Goal: Task Accomplishment & Management: Complete application form

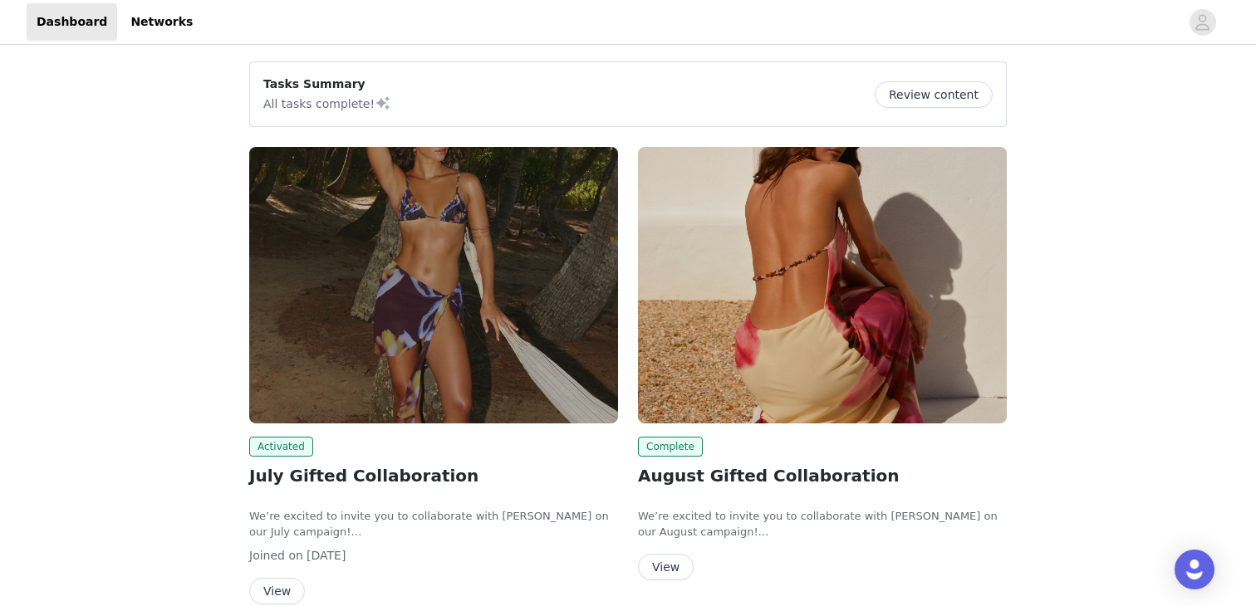
click at [130, 402] on div "Tasks Summary All tasks complete! Review content Activated July Gifted Collabor…" at bounding box center [628, 598] width 1256 height 1100
click at [187, 416] on div "Tasks Summary All tasks complete! Review content Activated July Gifted Collabor…" at bounding box center [628, 598] width 1256 height 1100
click at [187, 415] on div "Tasks Summary All tasks complete! Review content Activated July Gifted Collabor…" at bounding box center [628, 598] width 1256 height 1100
click at [923, 92] on button "Review content" at bounding box center [934, 94] width 118 height 27
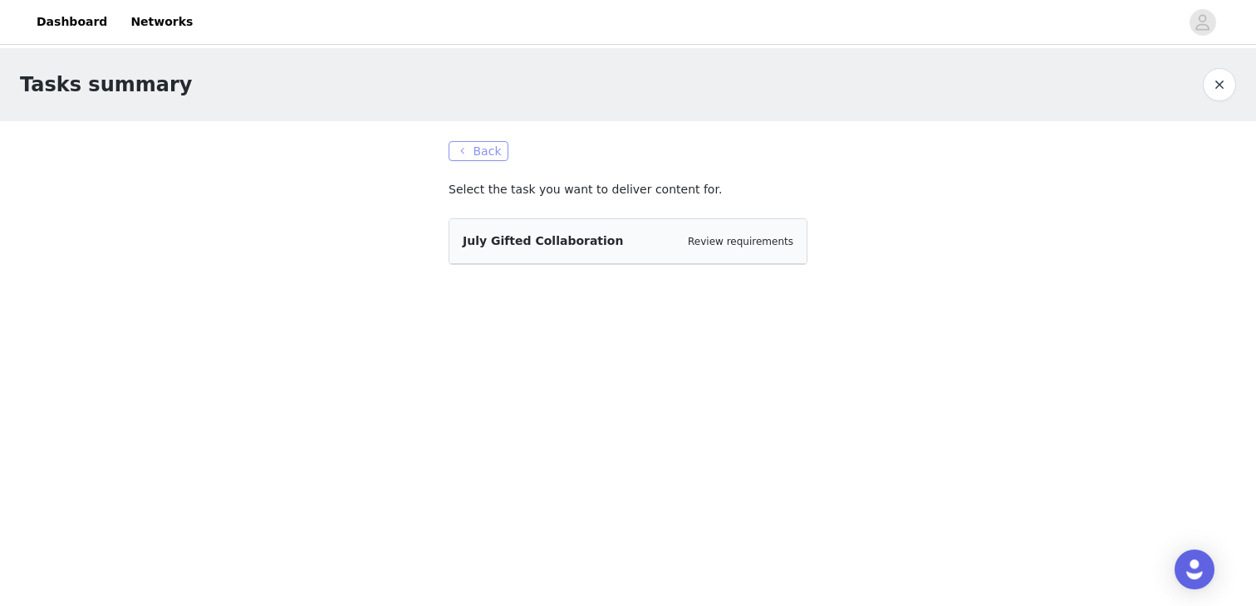
click at [477, 148] on button "Back" at bounding box center [479, 151] width 60 height 20
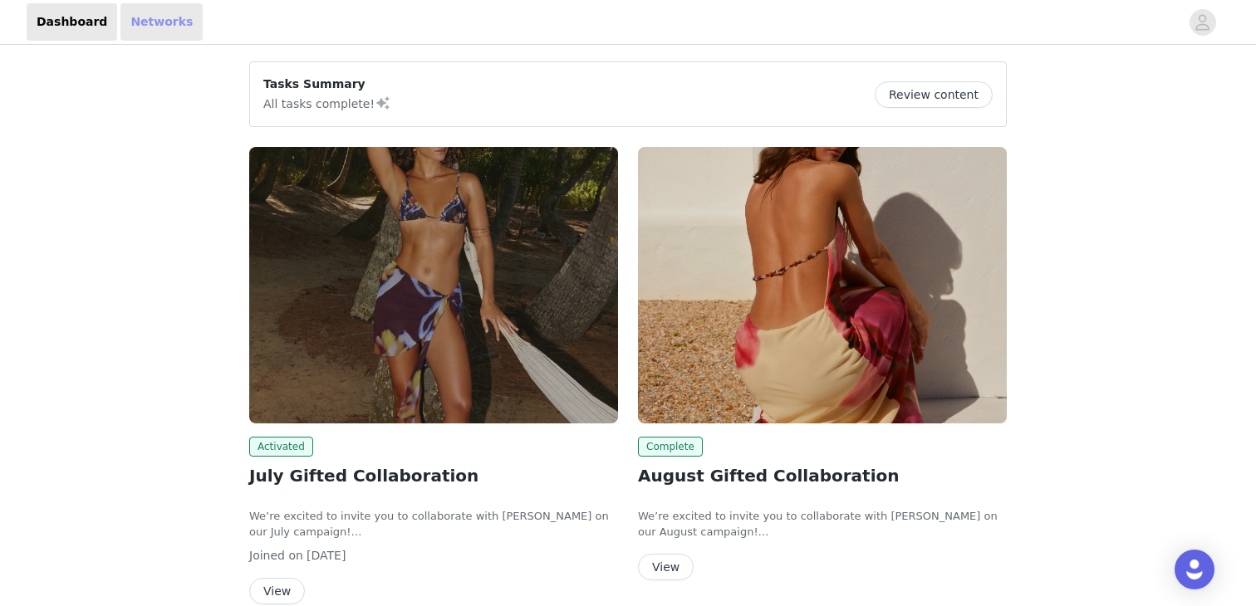
click at [150, 23] on link "Networks" at bounding box center [161, 21] width 82 height 37
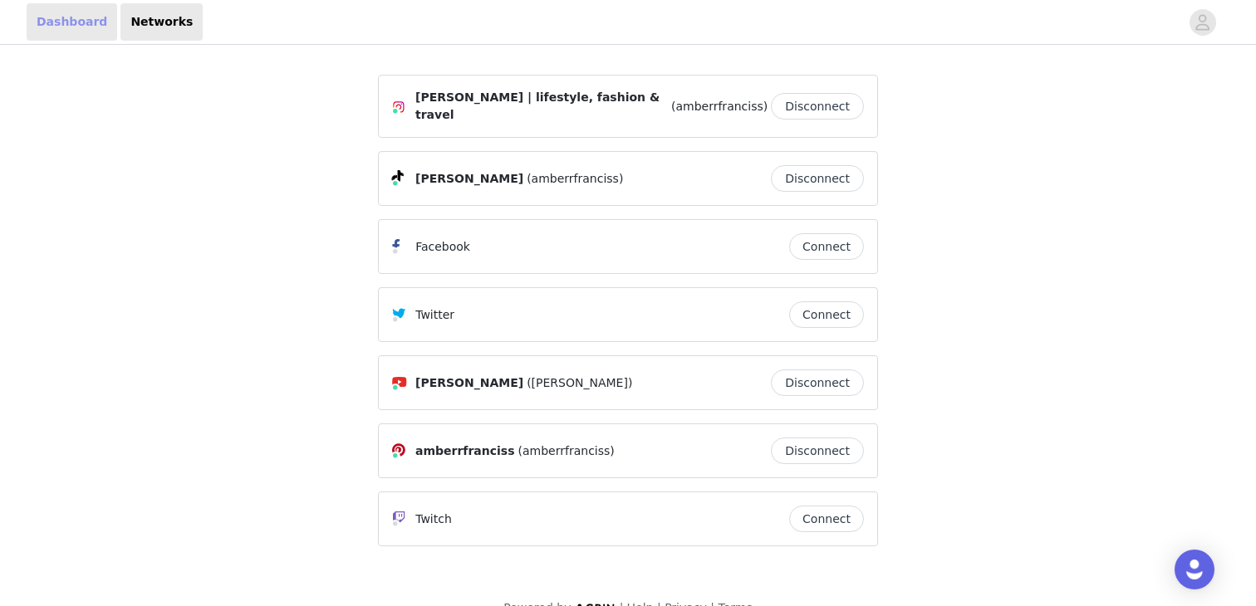
click at [63, 25] on link "Dashboard" at bounding box center [72, 21] width 91 height 37
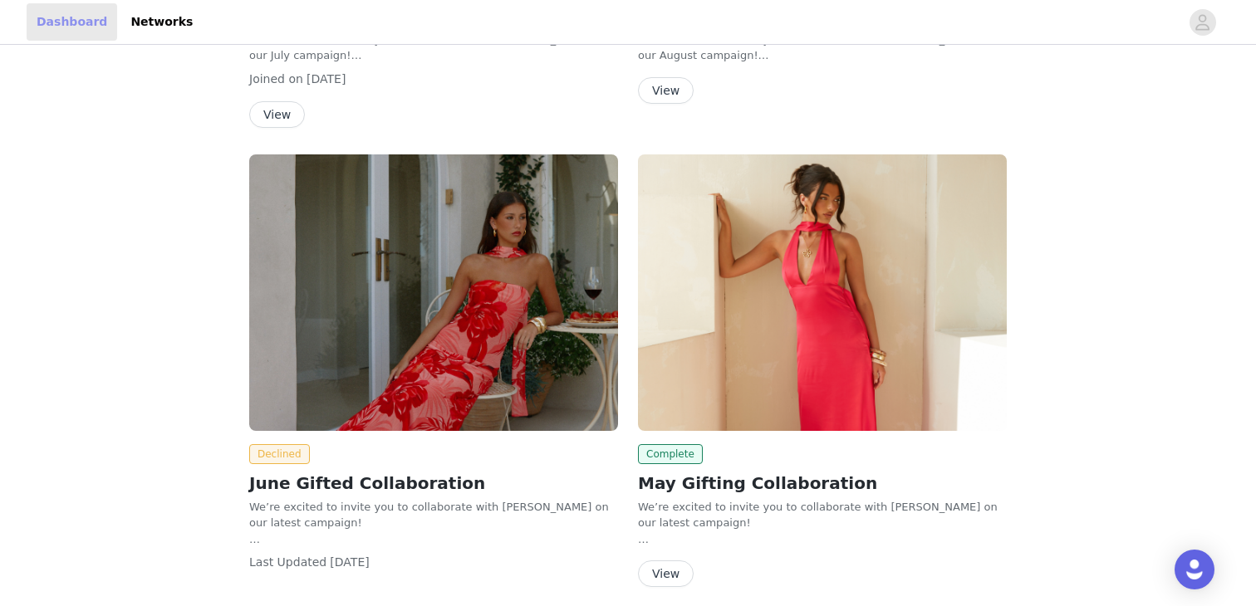
scroll to position [542, 0]
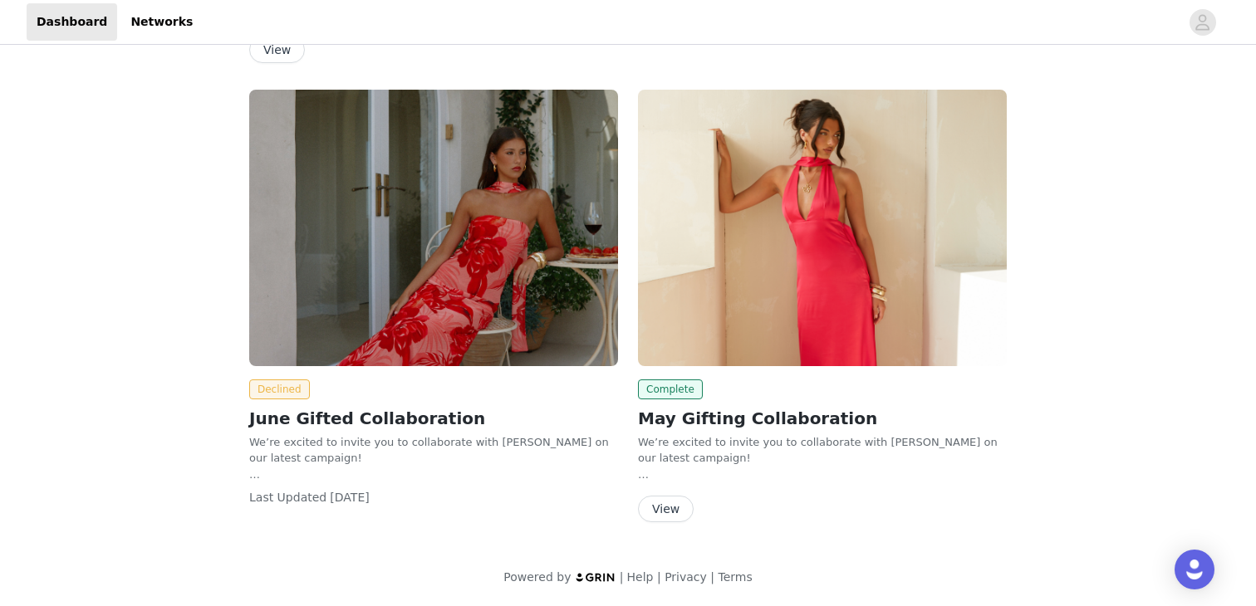
click at [187, 444] on div "Tasks Summary All tasks complete! Review content Activated July Gifted Collabor…" at bounding box center [628, 57] width 1256 height 1100
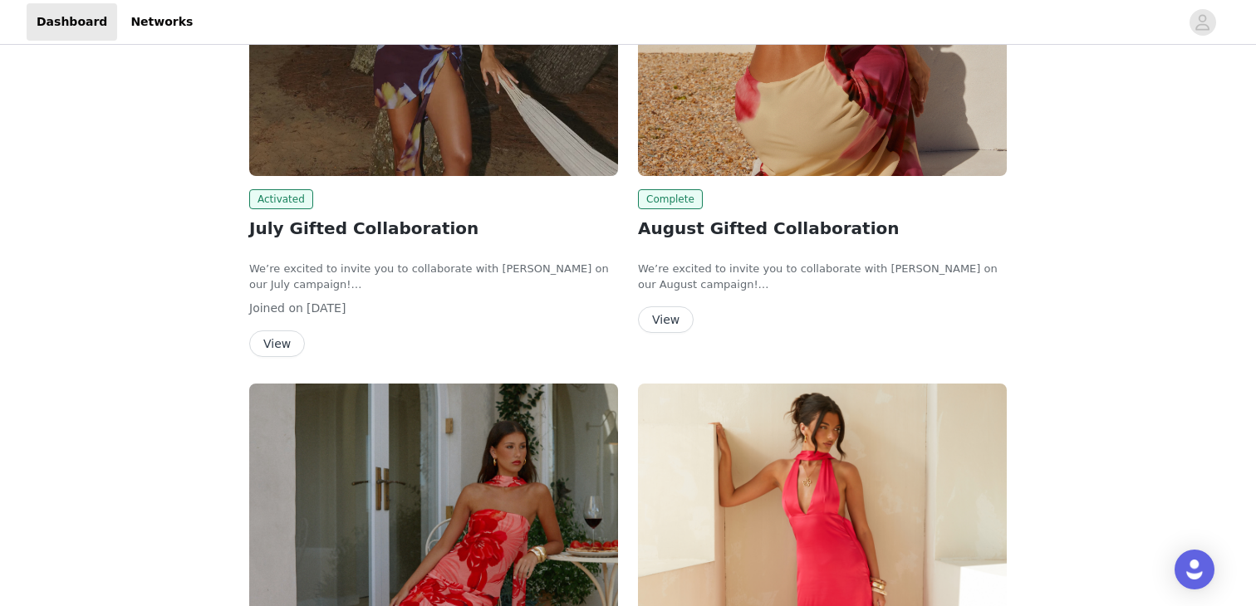
scroll to position [0, 0]
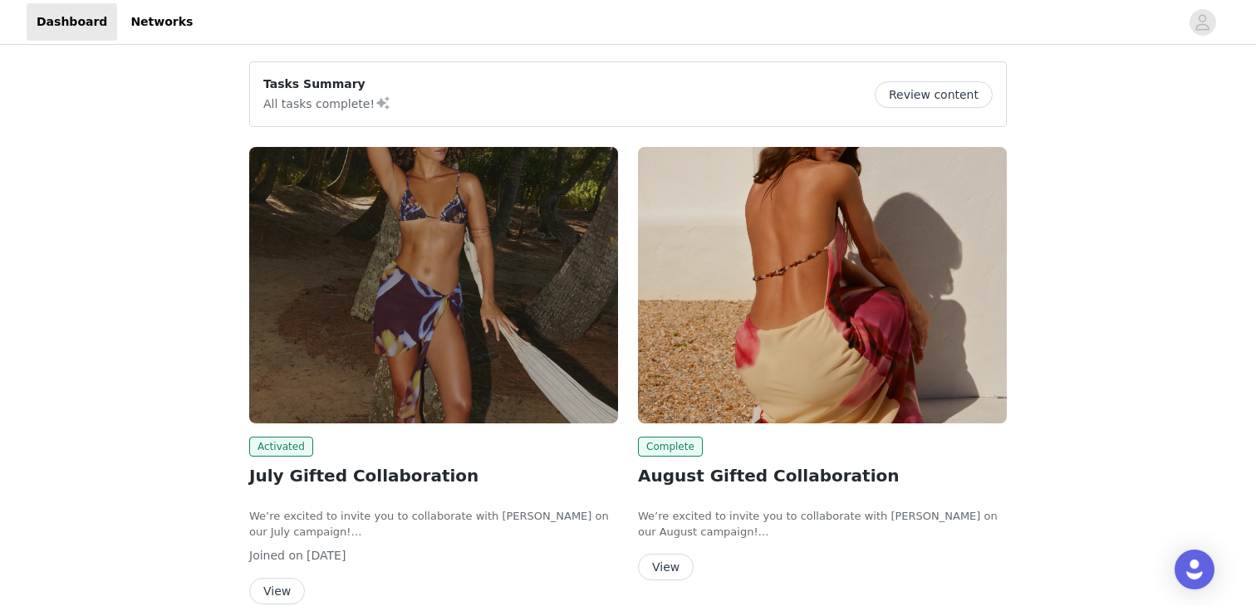
click at [169, 282] on div "Tasks Summary All tasks complete! Review content Activated July Gifted Collabor…" at bounding box center [628, 598] width 1256 height 1100
click at [180, 360] on div "Tasks Summary All tasks complete! Review content Activated July Gifted Collabor…" at bounding box center [628, 598] width 1256 height 1100
click at [176, 404] on div "Tasks Summary All tasks complete! Review content Activated July Gifted Collabor…" at bounding box center [628, 598] width 1256 height 1100
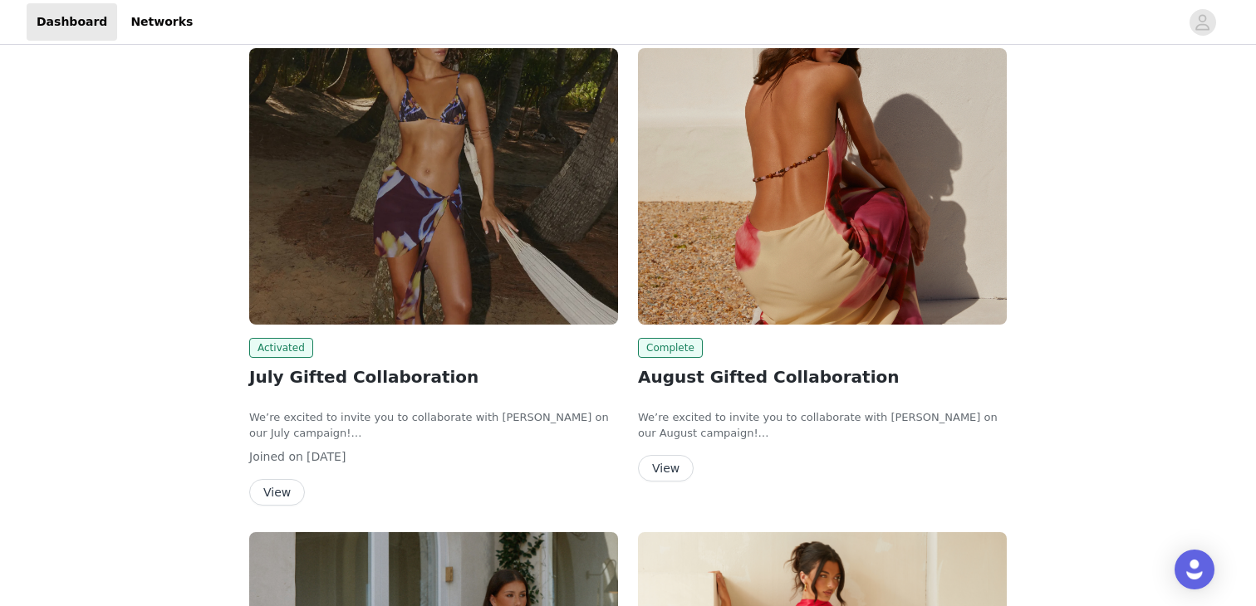
click at [207, 424] on div "Tasks Summary All tasks complete! Review content Activated July Gifted Collabor…" at bounding box center [628, 499] width 1256 height 1100
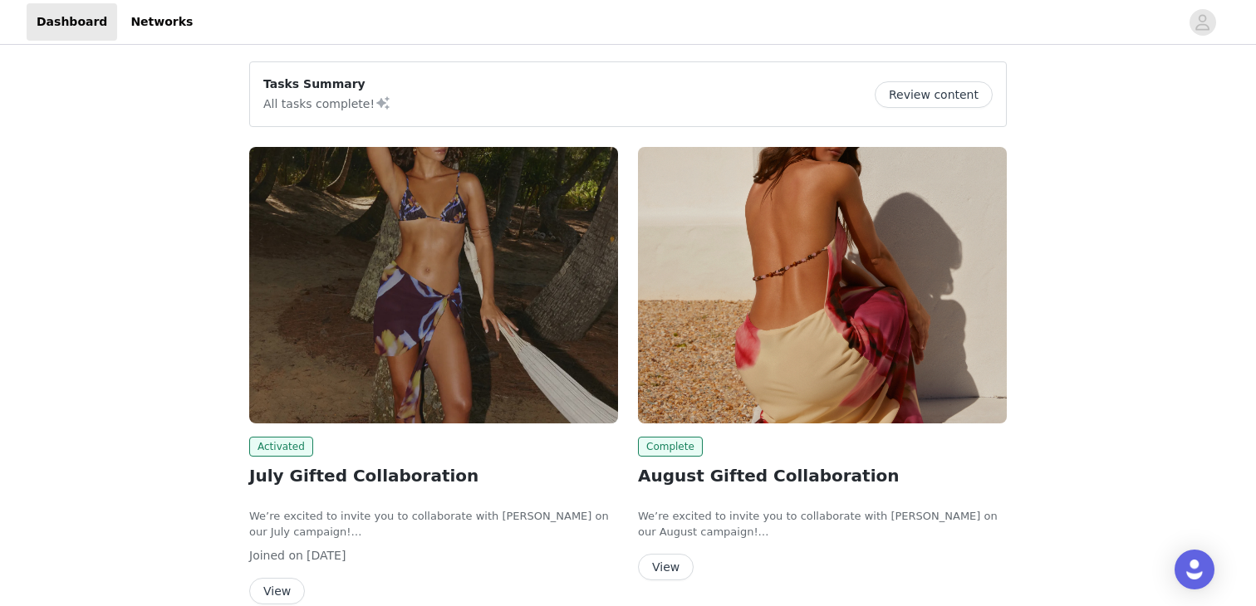
click at [203, 414] on div "Tasks Summary All tasks complete! Review content Activated July Gifted Collabor…" at bounding box center [628, 598] width 1256 height 1100
click at [944, 97] on button "Review content" at bounding box center [934, 94] width 118 height 27
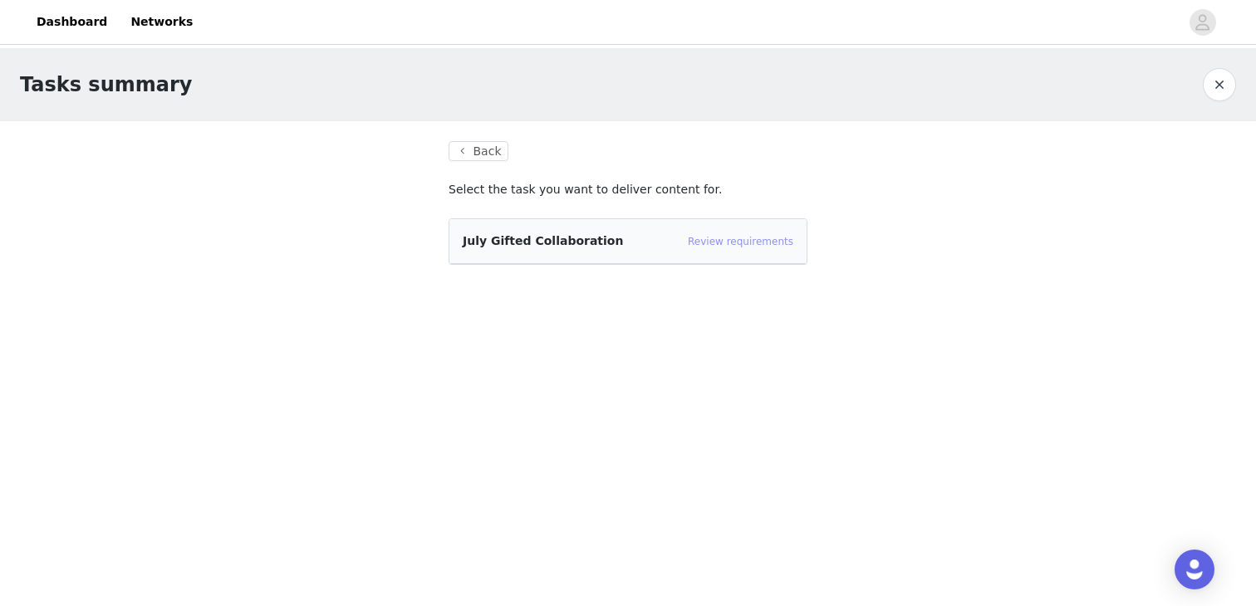
click at [733, 243] on link "Review requirements" at bounding box center [740, 242] width 105 height 12
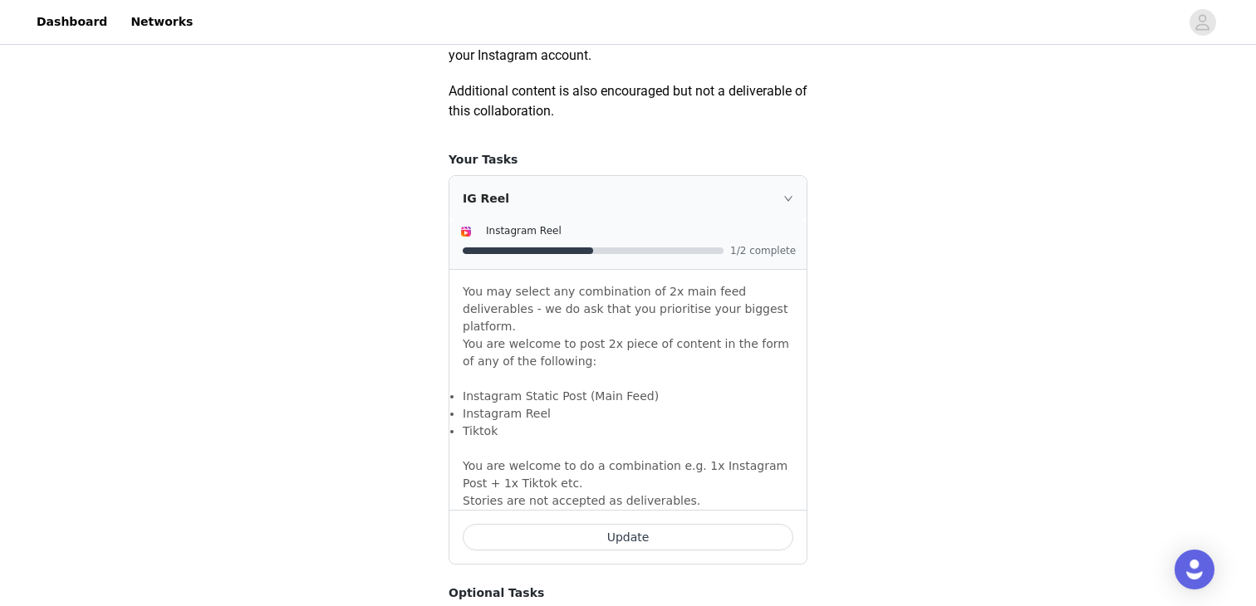
scroll to position [949, 0]
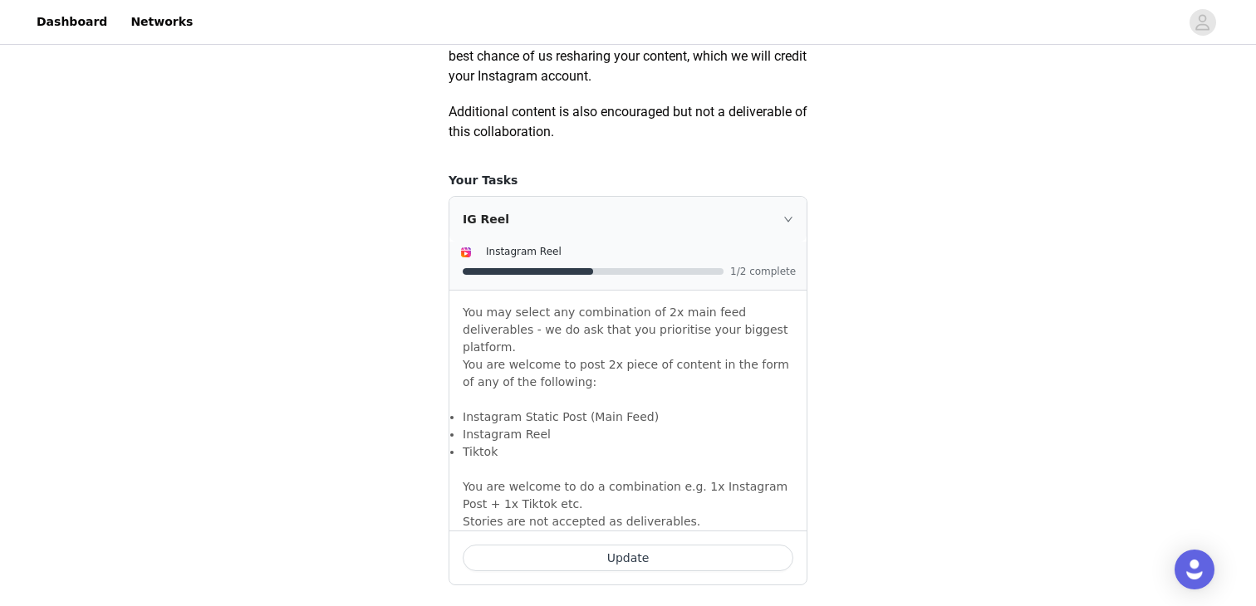
click at [549, 545] on button "Update" at bounding box center [628, 558] width 331 height 27
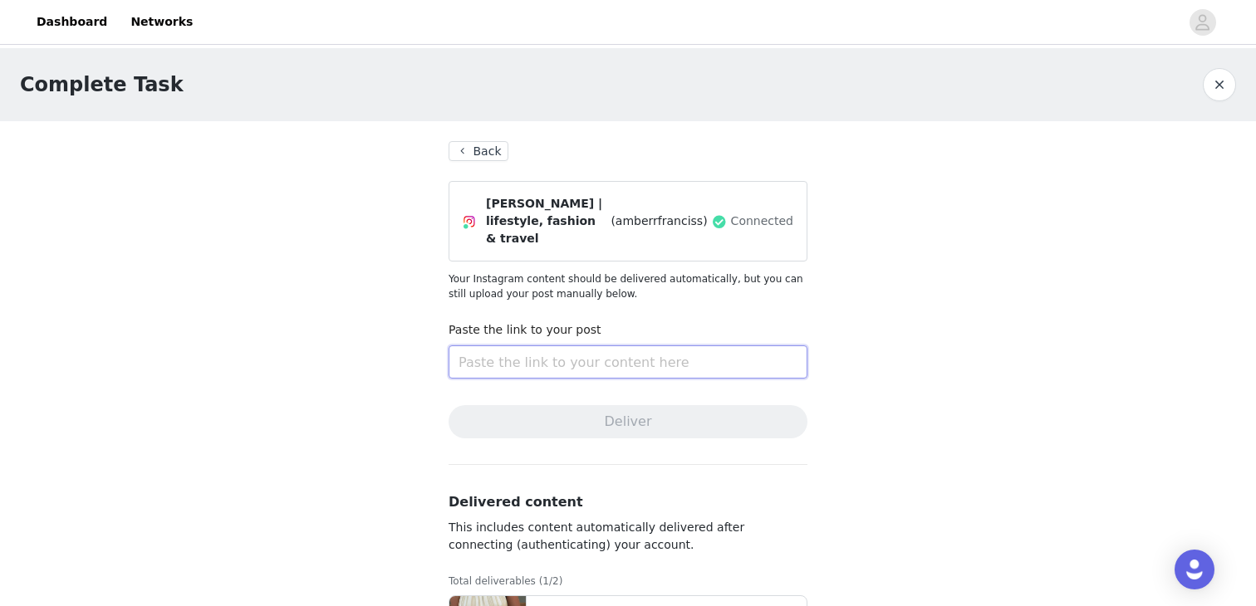
click at [548, 360] on input "text" at bounding box center [628, 362] width 359 height 33
paste input "https://www.instagram.com/p/DNXq-0FxEif/?img_index=1"
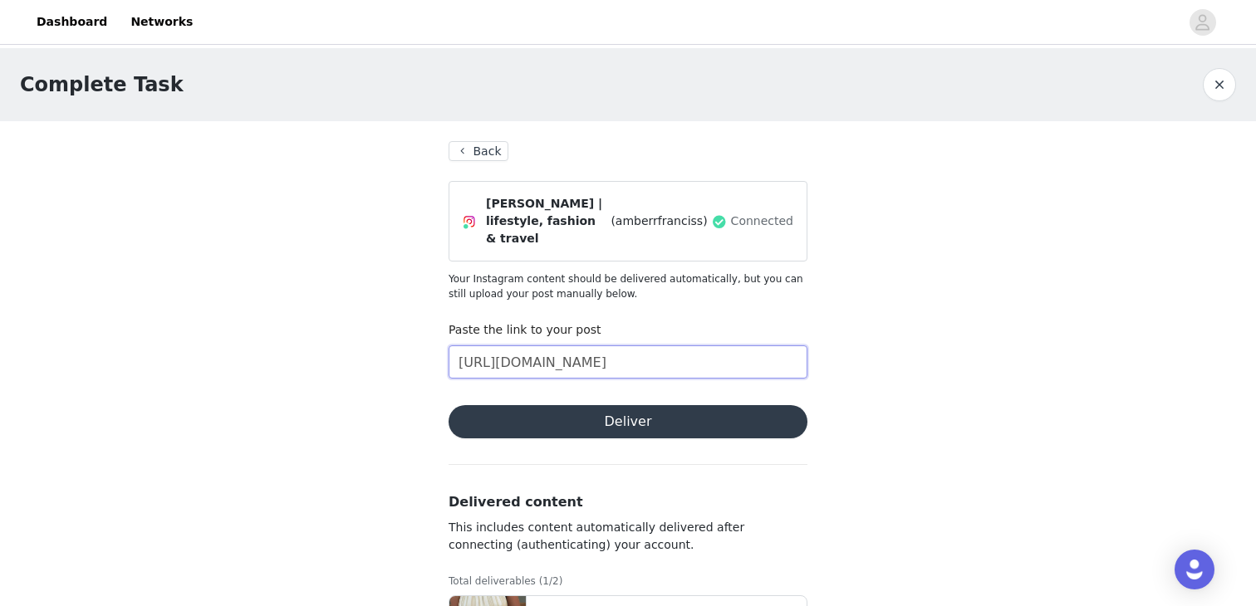
type input "https://www.instagram.com/p/DNXq-0FxEif/?img_index=1"
click at [561, 429] on button "Deliver" at bounding box center [628, 421] width 359 height 33
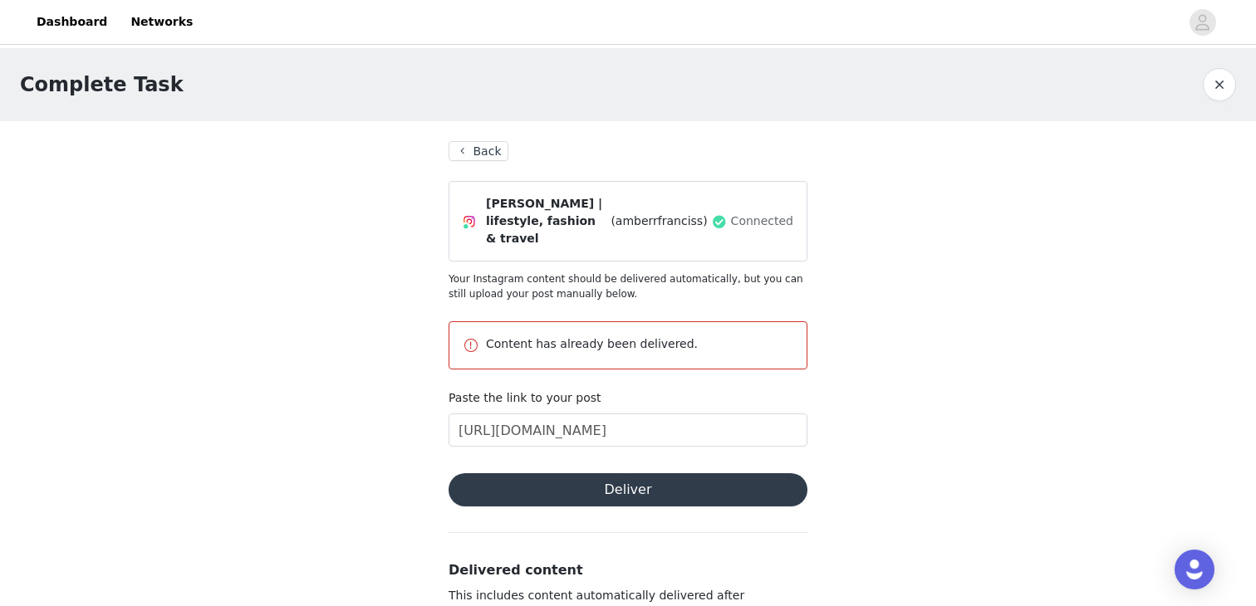
click at [73, 69] on div "Complete Task" at bounding box center [628, 84] width 1216 height 33
click at [79, 91] on h1 "Complete Task" at bounding box center [102, 85] width 164 height 30
click at [1217, 86] on button "button" at bounding box center [1219, 84] width 33 height 33
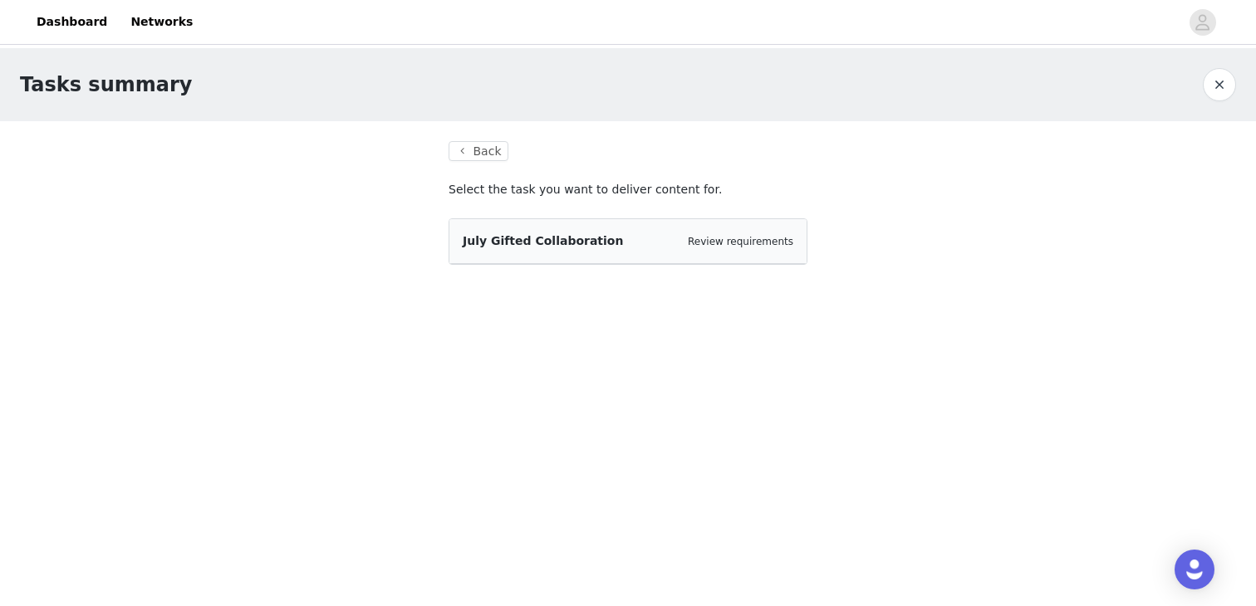
click at [1223, 92] on button "button" at bounding box center [1219, 84] width 33 height 33
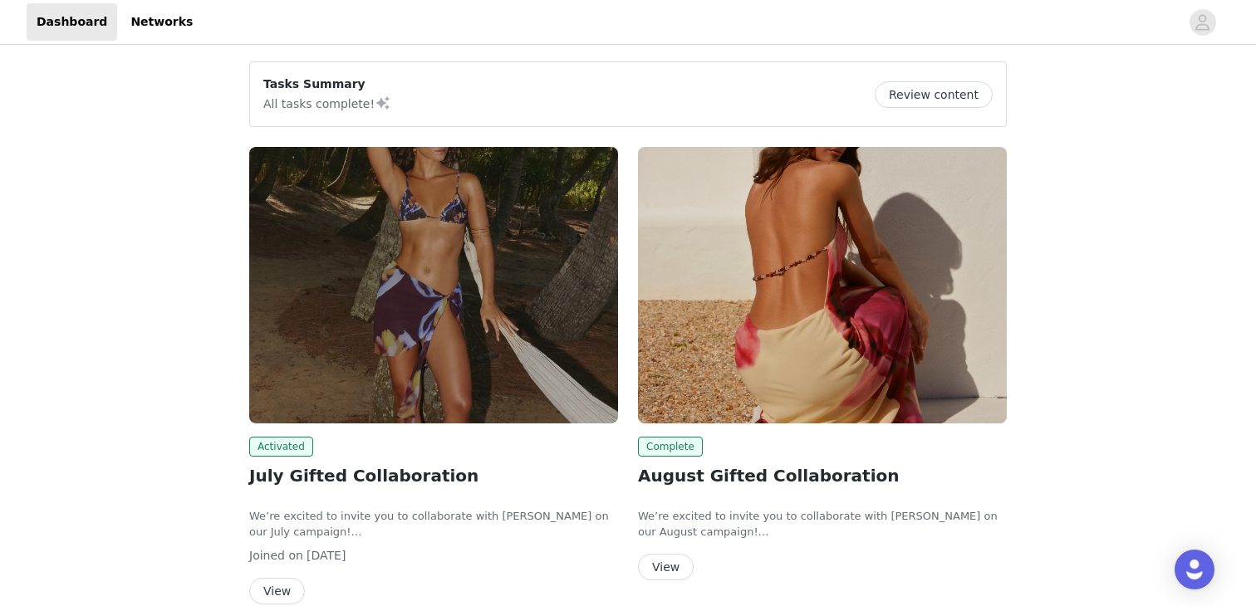
click at [145, 305] on div "Tasks Summary All tasks complete! Review content Activated July Gifted Collabor…" at bounding box center [628, 598] width 1256 height 1100
click at [398, 263] on img at bounding box center [433, 285] width 369 height 277
click at [199, 463] on div "Tasks Summary All tasks complete! Review content Activated July Gifted Collabor…" at bounding box center [628, 598] width 1256 height 1100
click at [209, 351] on div "Tasks Summary All tasks complete! Review content Activated July Gifted Collabor…" at bounding box center [628, 598] width 1256 height 1100
click at [155, 27] on link "Networks" at bounding box center [161, 21] width 82 height 37
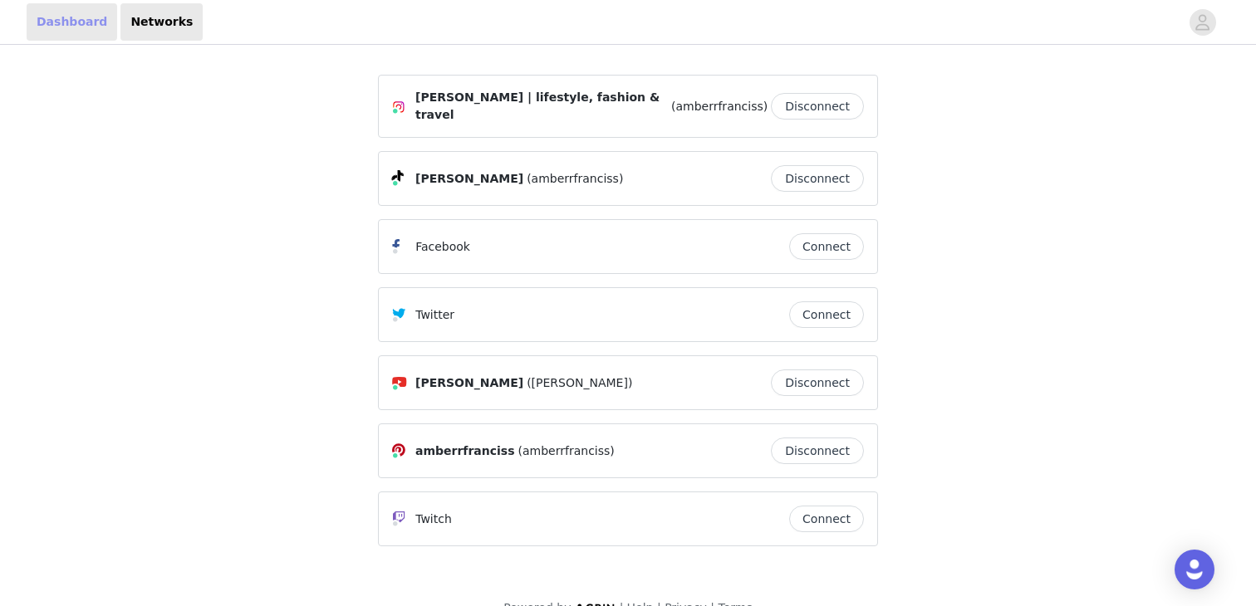
click at [41, 22] on link "Dashboard" at bounding box center [72, 21] width 91 height 37
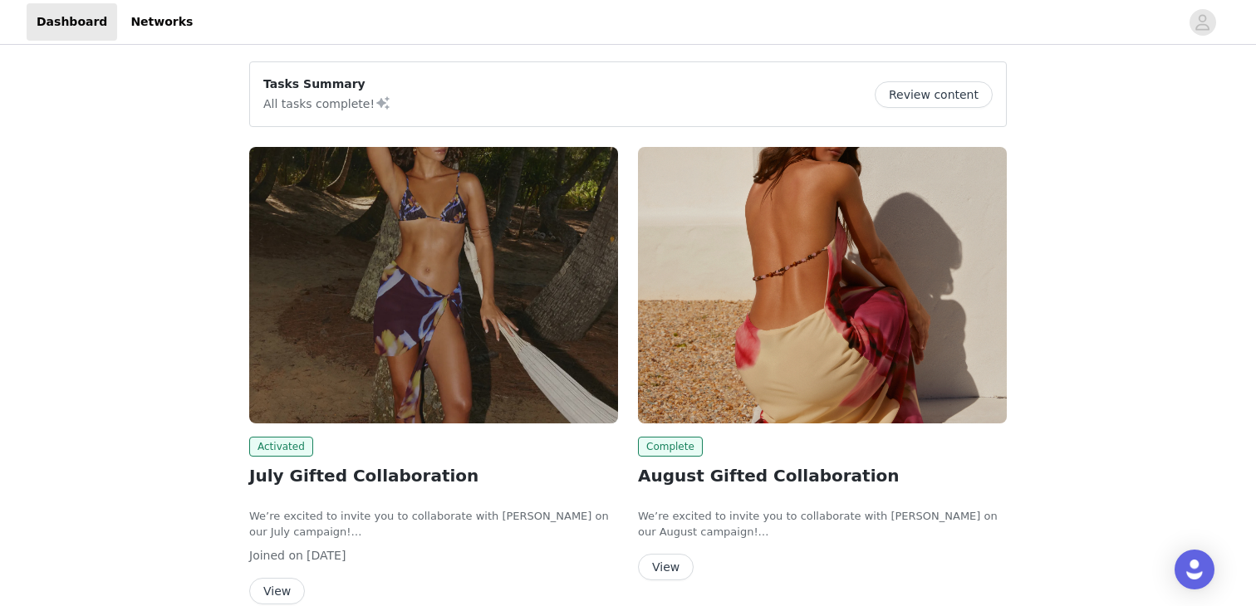
click at [1212, 36] on div "Dashboard Networks" at bounding box center [628, 21] width 1256 height 37
click at [1209, 33] on icon "avatar" at bounding box center [1202, 22] width 16 height 27
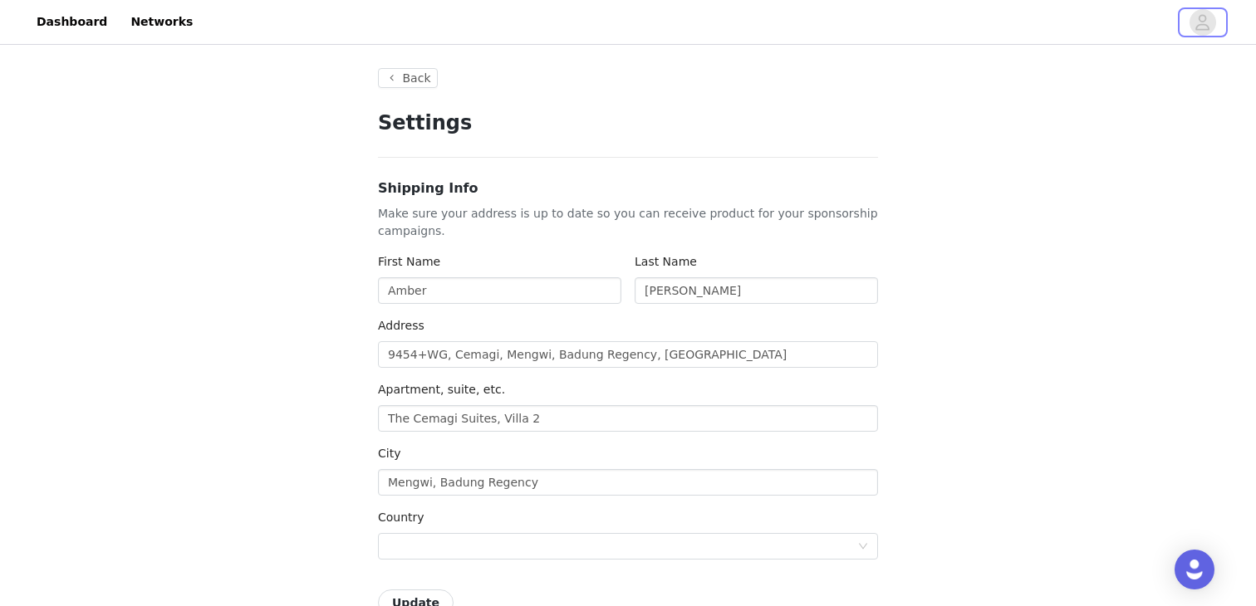
type input "+31 ([GEOGRAPHIC_DATA])"
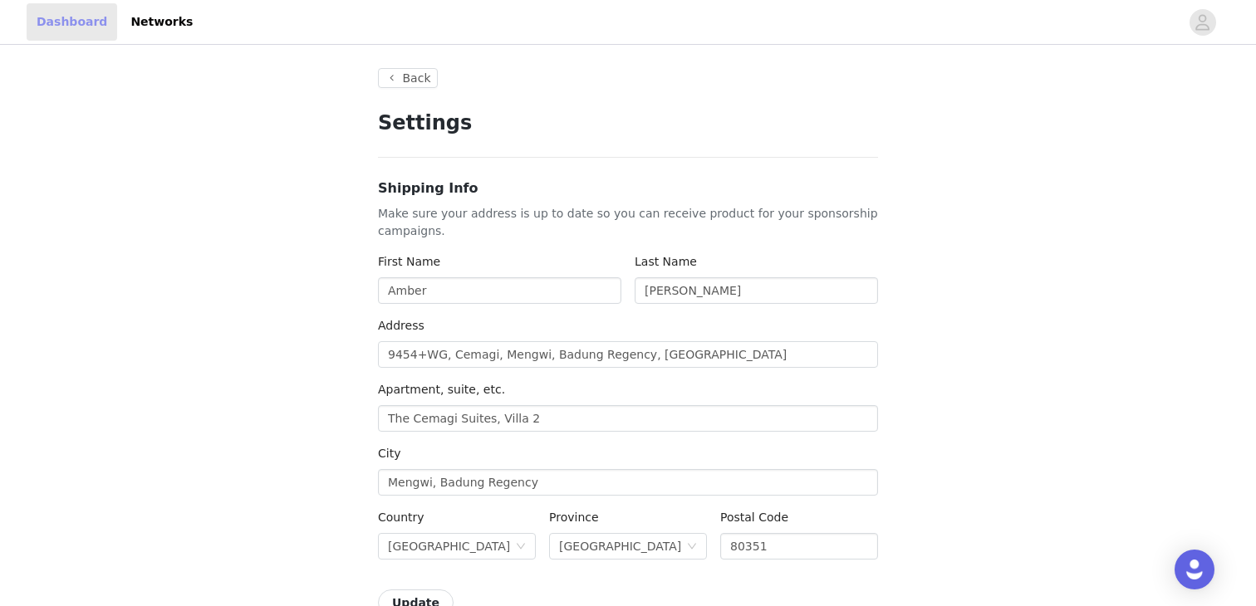
click at [91, 6] on link "Dashboard" at bounding box center [72, 21] width 91 height 37
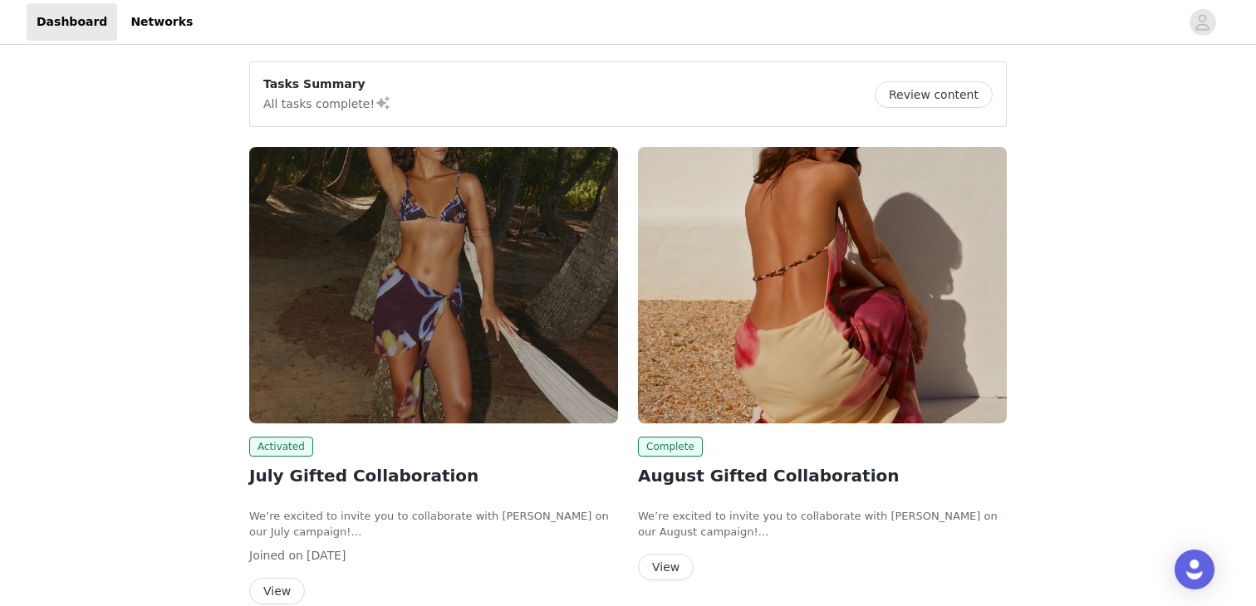
click at [165, 316] on div "Tasks Summary All tasks complete! Review content Activated July Gifted Collabor…" at bounding box center [628, 598] width 1256 height 1100
click at [88, 360] on div "Tasks Summary All tasks complete! Review content Activated July Gifted Collabor…" at bounding box center [628, 598] width 1256 height 1100
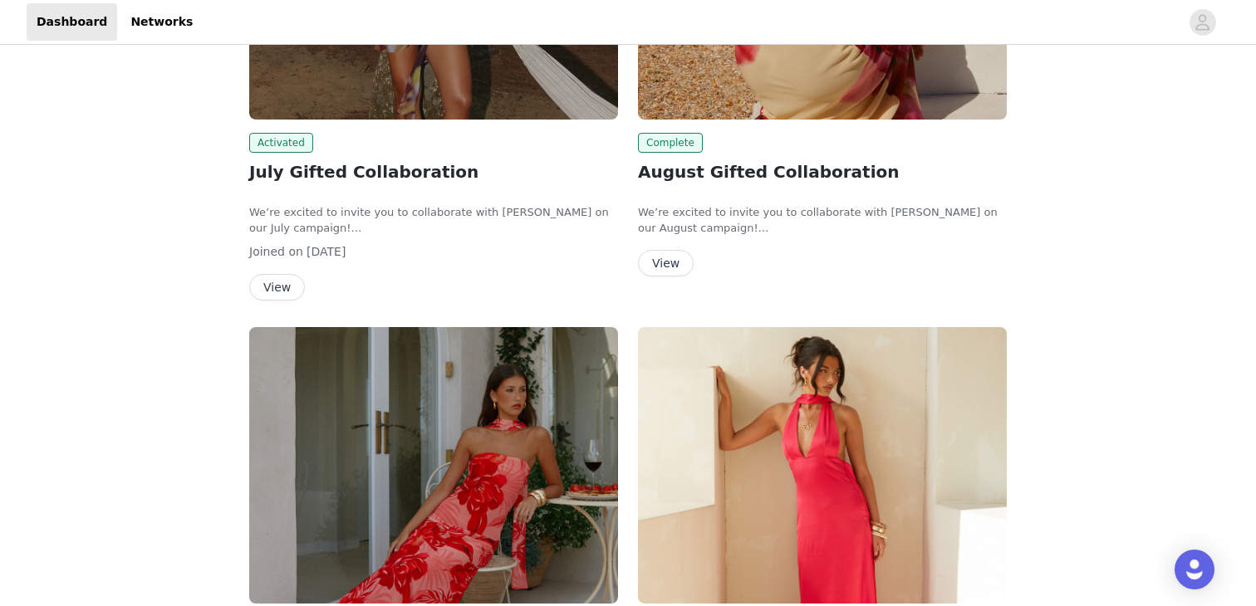
scroll to position [347, 0]
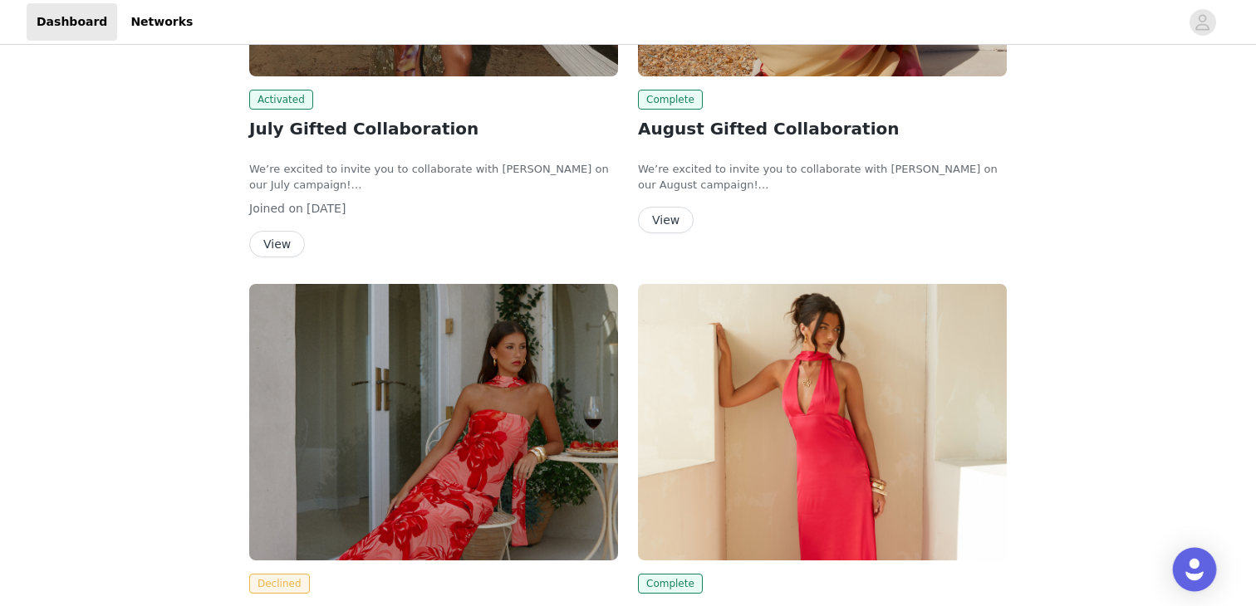
click at [1198, 569] on img "Open Intercom Messenger" at bounding box center [1195, 570] width 22 height 22
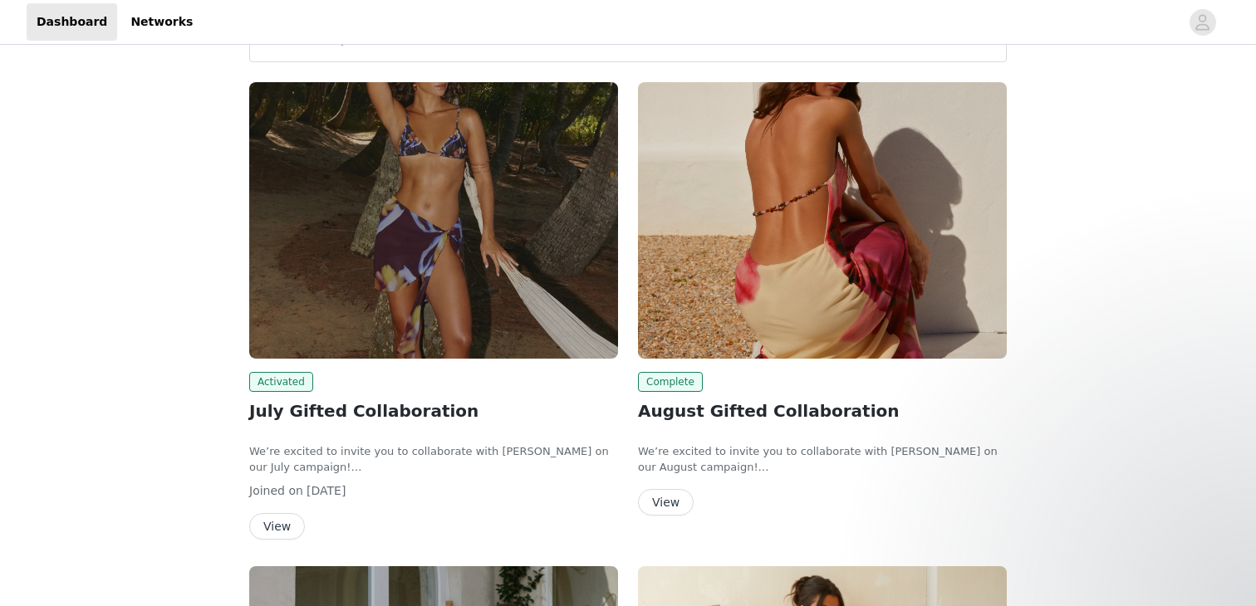
scroll to position [94, 0]
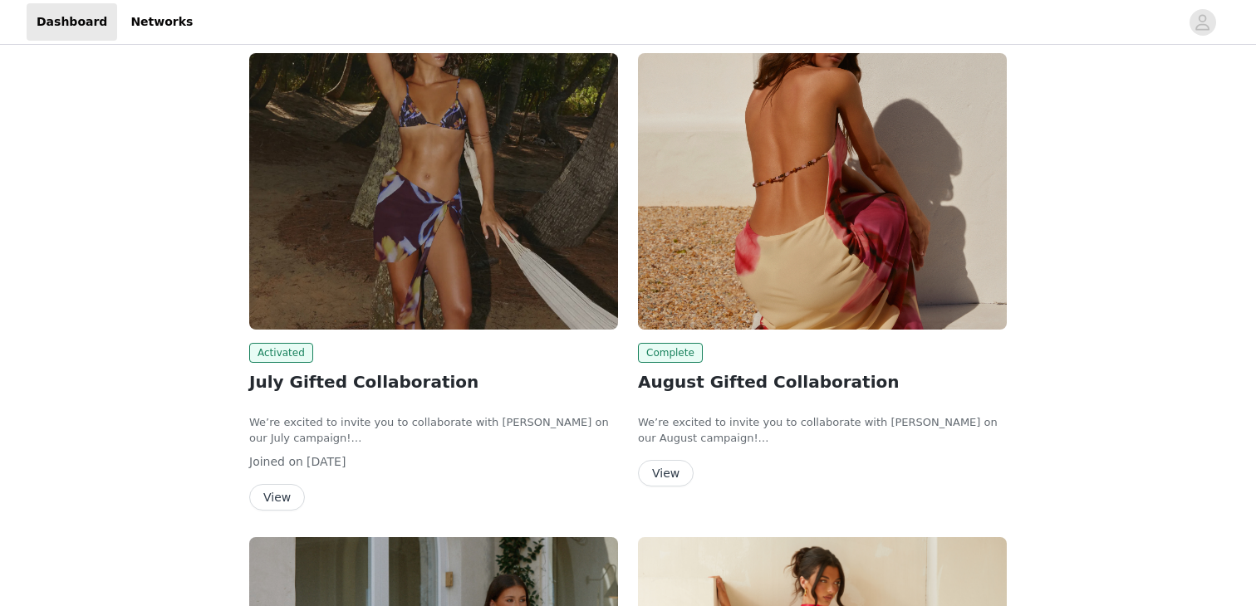
click at [1189, 38] on div "Dashboard Networks" at bounding box center [628, 21] width 1256 height 37
click at [1190, 24] on span "button" at bounding box center [1202, 22] width 27 height 27
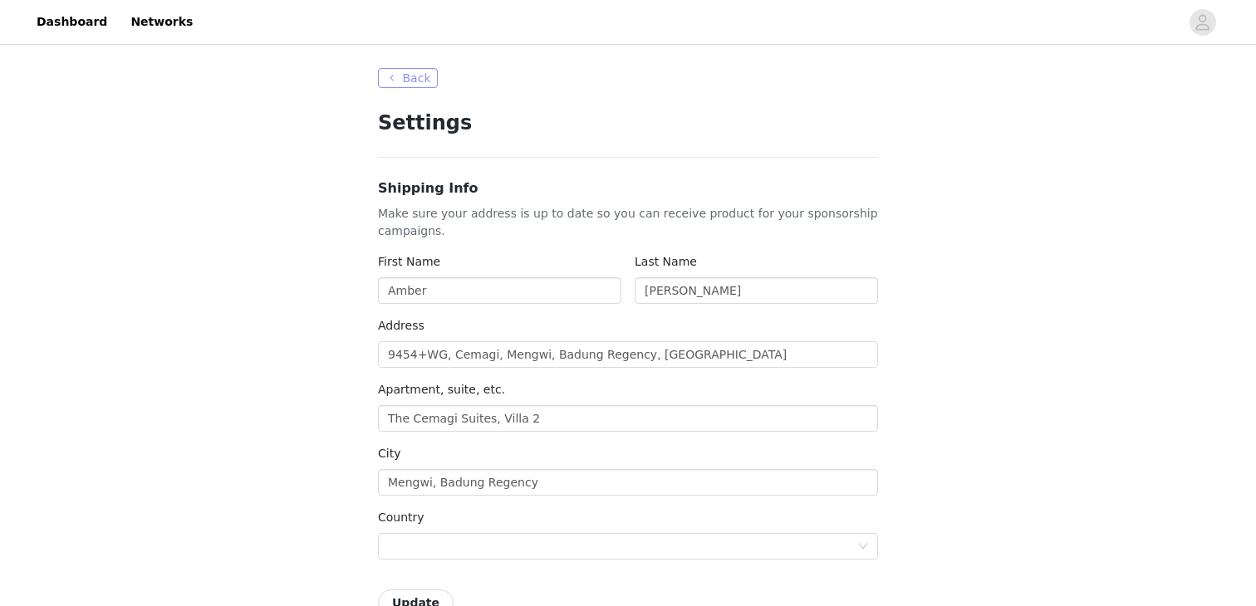
click at [404, 71] on button "Back" at bounding box center [408, 78] width 60 height 20
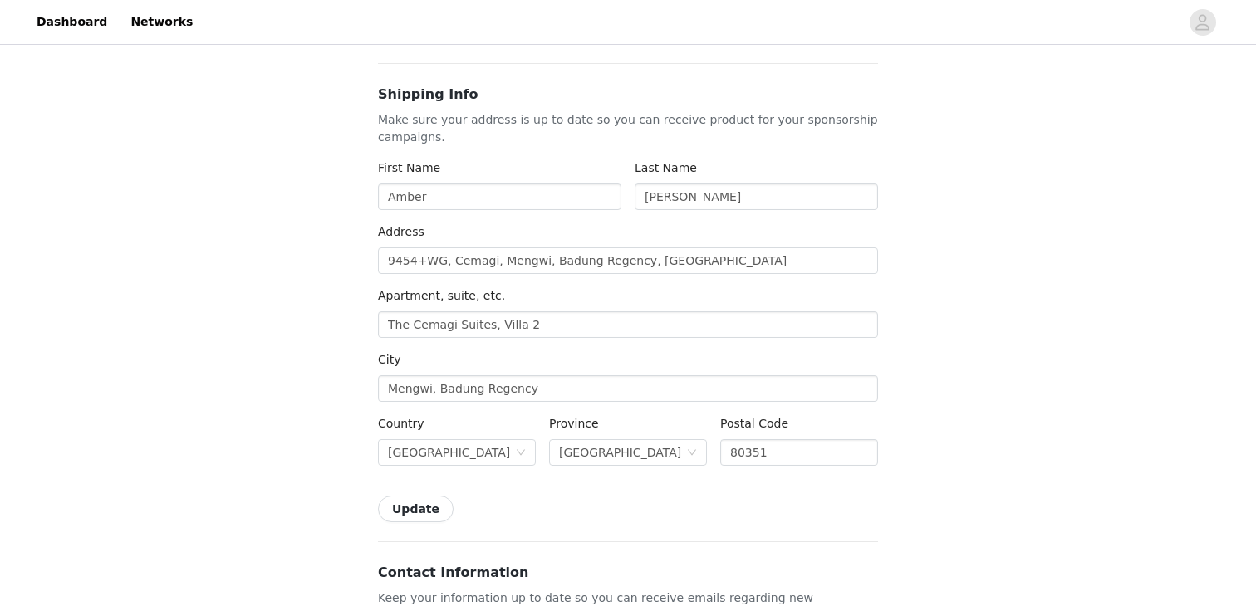
type input "+31 (Netherlands)"
click at [73, 25] on link "Dashboard" at bounding box center [72, 21] width 91 height 37
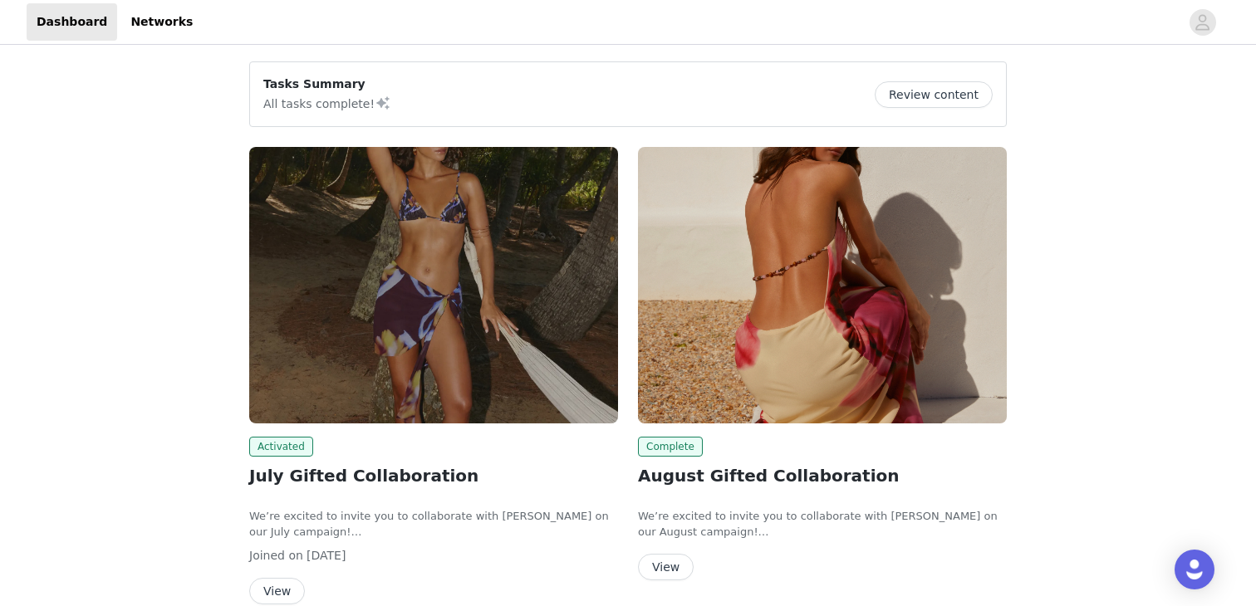
click at [173, 346] on div "Tasks Summary All tasks complete! Review content Activated July Gifted Collabor…" at bounding box center [628, 598] width 1256 height 1100
click at [173, 345] on div "Tasks Summary All tasks complete! Review content Activated July Gifted Collabor…" at bounding box center [628, 598] width 1256 height 1100
click at [1209, 15] on icon "avatar" at bounding box center [1202, 22] width 16 height 27
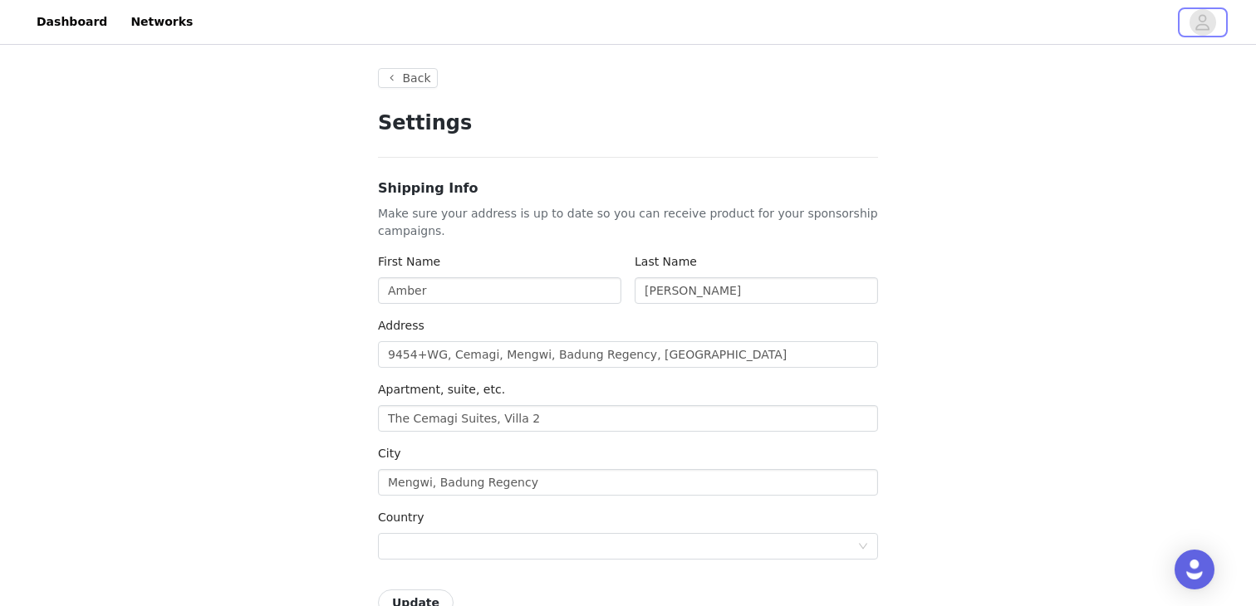
type input "+31 ([GEOGRAPHIC_DATA])"
click at [400, 81] on button "Back" at bounding box center [408, 78] width 60 height 20
click at [412, 74] on button "Back" at bounding box center [408, 78] width 60 height 20
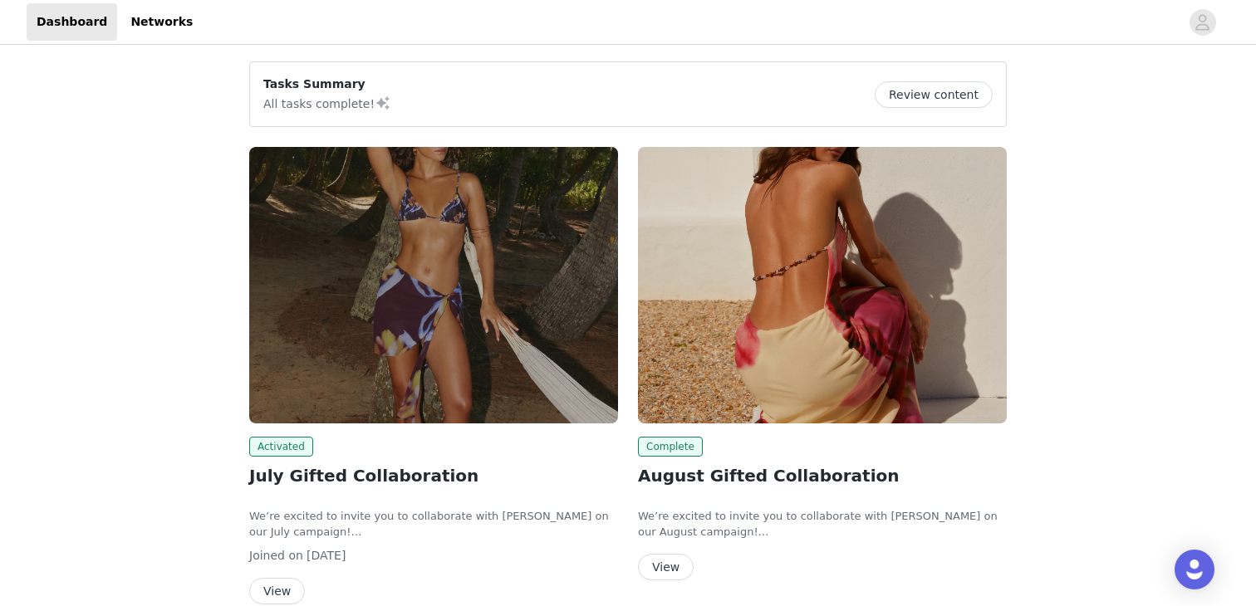
click at [192, 388] on div "Tasks Summary All tasks complete! Review content Activated July Gifted Collabor…" at bounding box center [628, 598] width 1256 height 1100
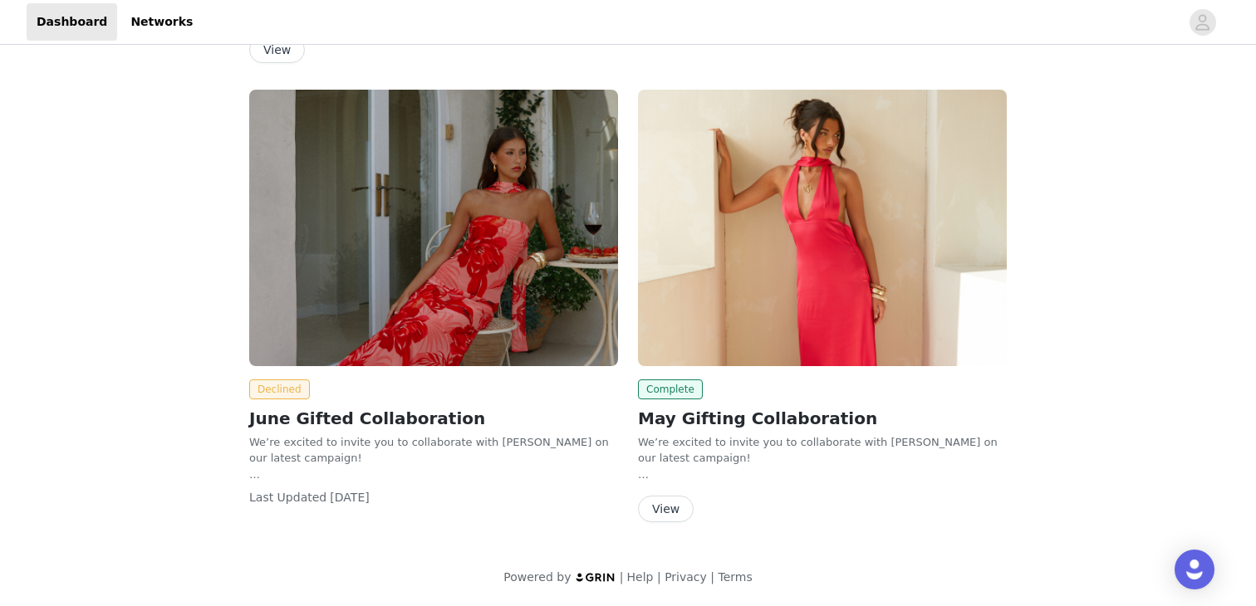
click at [177, 373] on div "Tasks Summary All tasks complete! Review content Activated July Gifted Collabor…" at bounding box center [628, 57] width 1256 height 1100
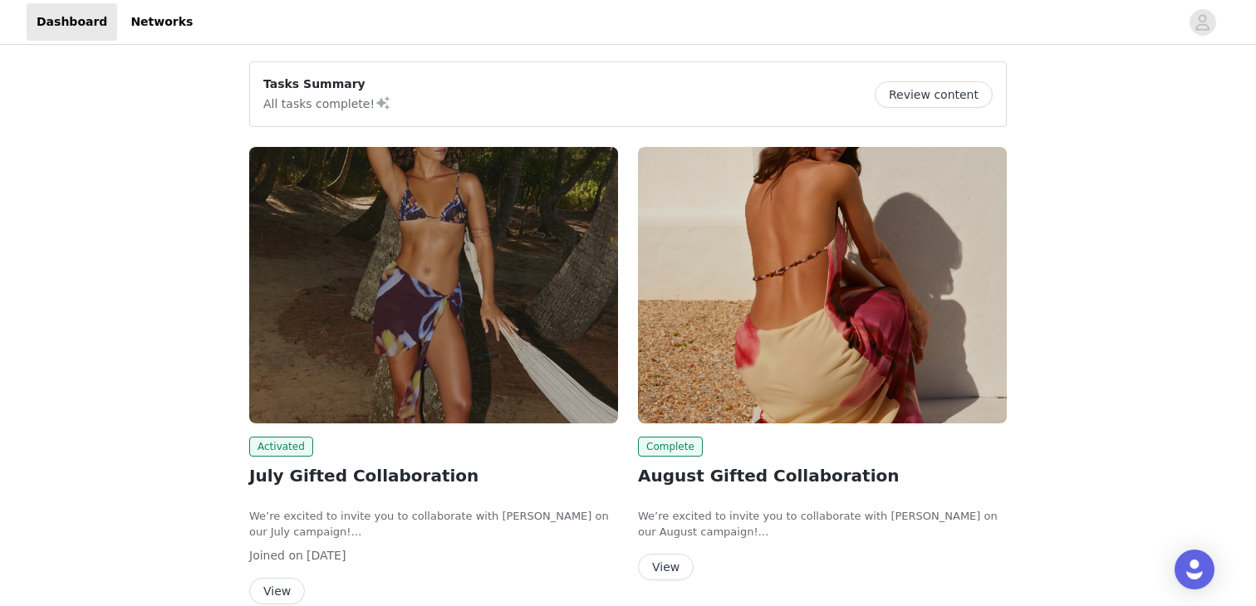
click at [1070, 177] on div "Tasks Summary All tasks complete! Review content Activated July Gifted Collabor…" at bounding box center [628, 598] width 1256 height 1100
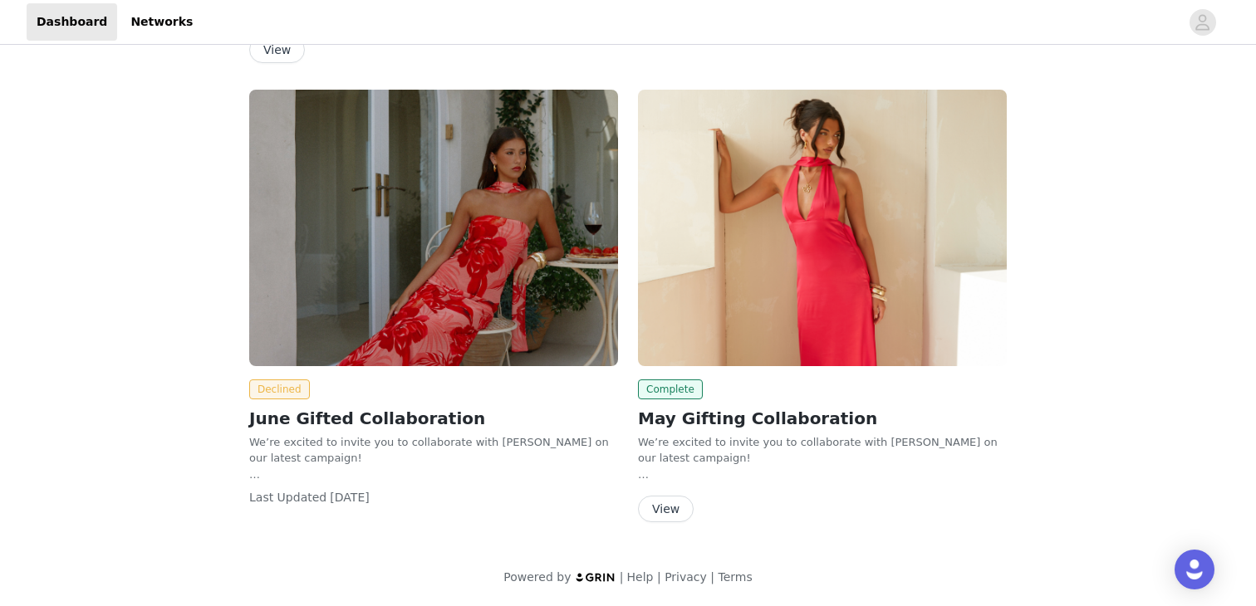
click at [164, 401] on div "Tasks Summary All tasks complete! Review content Activated July Gifted Collabor…" at bounding box center [628, 57] width 1256 height 1100
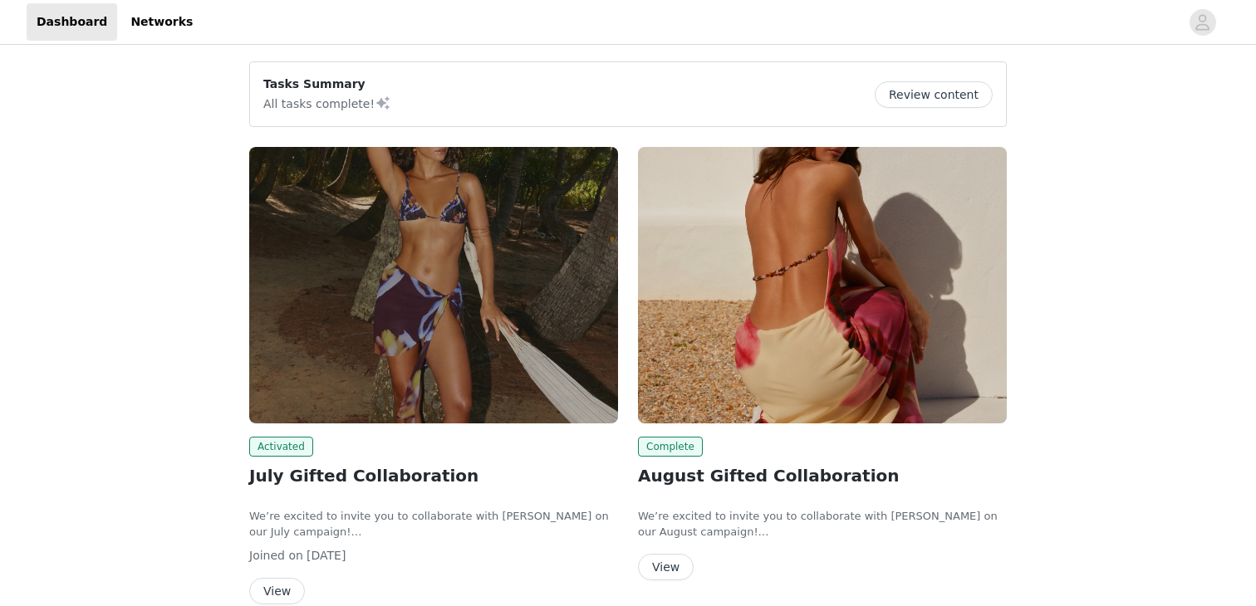
click at [207, 277] on div "Tasks Summary All tasks complete! Review content Activated July Gifted Collabor…" at bounding box center [628, 598] width 1256 height 1100
click at [1198, 567] on img "Open Intercom Messenger" at bounding box center [1195, 570] width 22 height 22
